Goal: Task Accomplishment & Management: Use online tool/utility

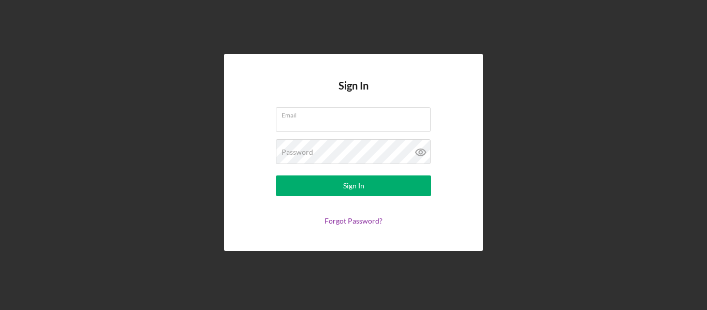
click at [405, 104] on div "Sign In Email Password Sign In Forgot Password?" at bounding box center [353, 152] width 259 height 197
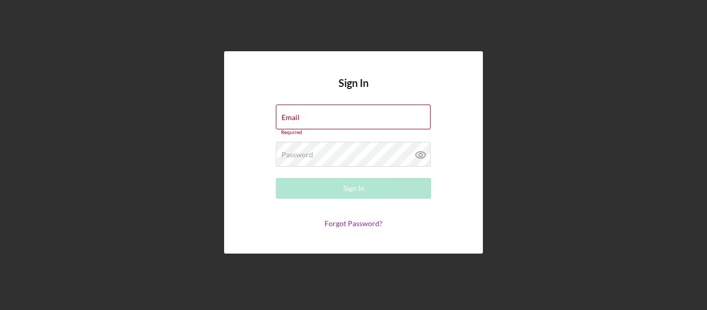
drag, startPoint x: 706, startPoint y: 209, endPoint x: 668, endPoint y: 211, distance: 38.3
click at [706, 210] on div "Sign In Email Required Password Required Sign In Forgot Password?" at bounding box center [353, 155] width 707 height 310
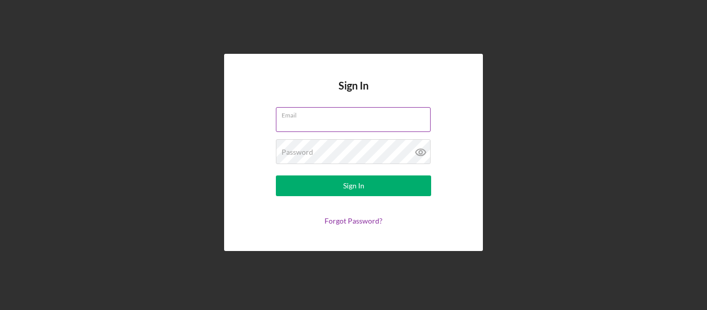
click at [326, 123] on input "Email" at bounding box center [353, 119] width 155 height 25
